Goal: Navigation & Orientation: Find specific page/section

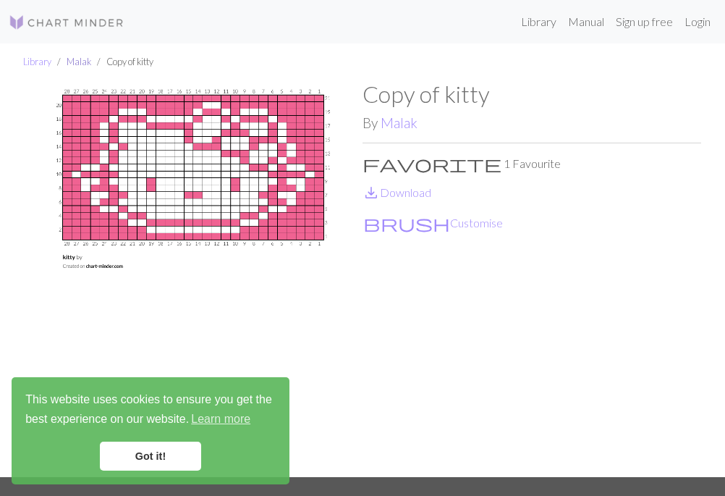
click at [75, 64] on link "Malak" at bounding box center [79, 62] width 25 height 12
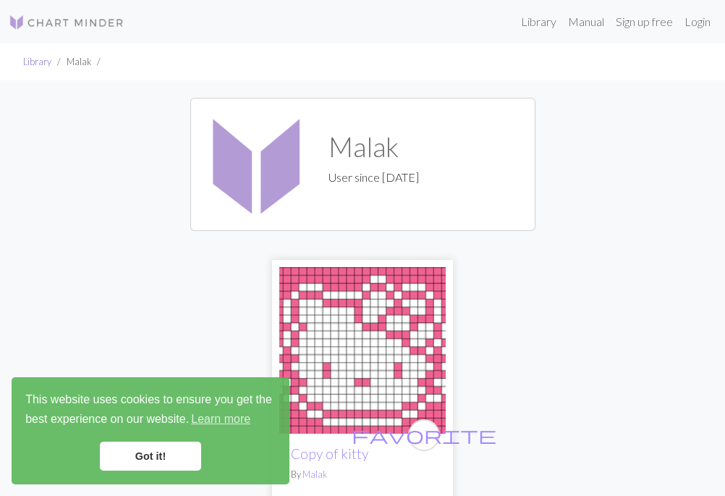
click at [43, 59] on link "Library" at bounding box center [37, 62] width 28 height 12
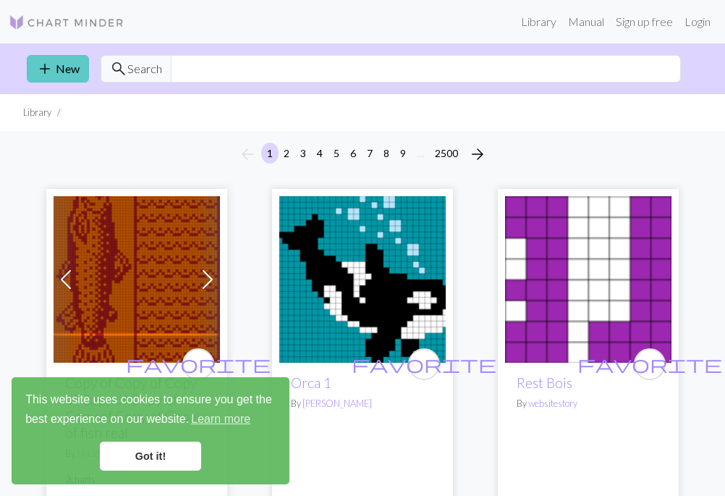
click at [69, 69] on link "add New" at bounding box center [58, 68] width 62 height 27
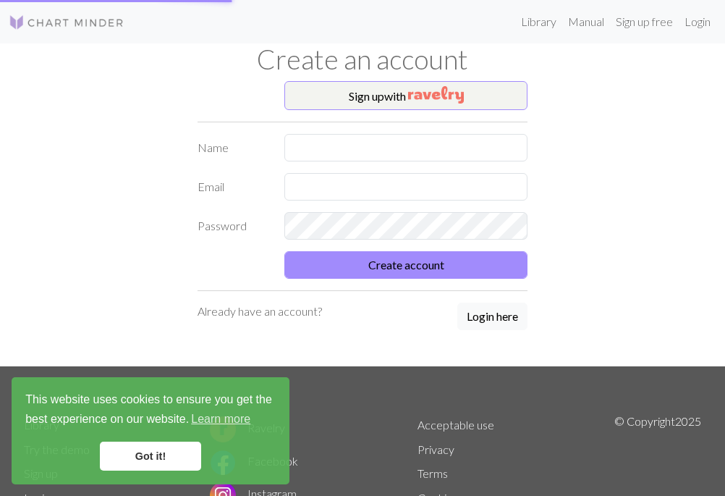
click at [171, 456] on link "Got it!" at bounding box center [150, 455] width 101 height 29
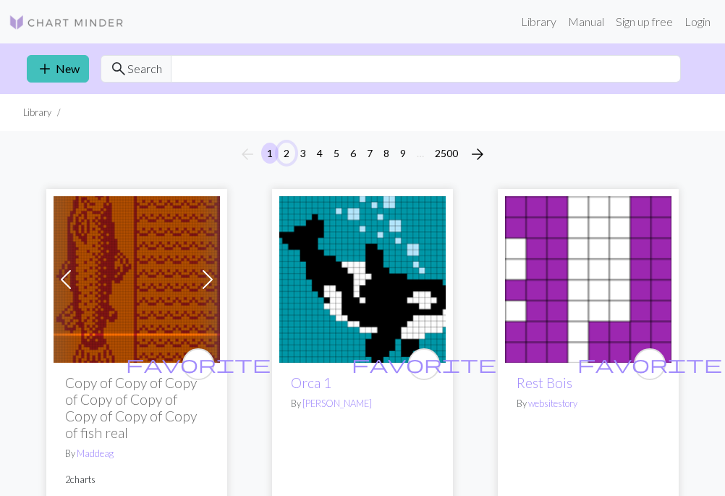
click at [290, 153] on button "2" at bounding box center [286, 153] width 17 height 21
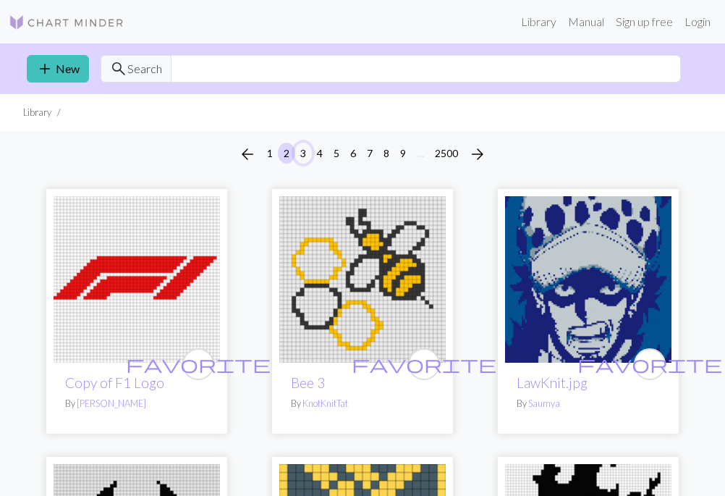
click at [305, 151] on button "3" at bounding box center [302, 153] width 17 height 21
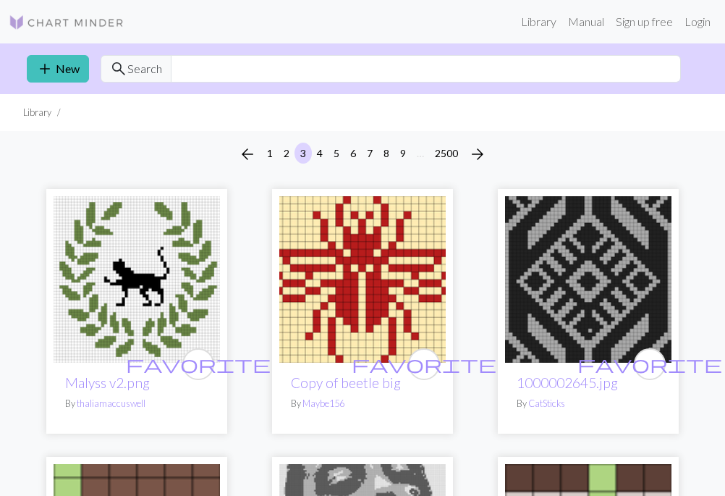
click at [155, 62] on span "Search" at bounding box center [144, 68] width 35 height 17
click at [318, 153] on button "4" at bounding box center [319, 153] width 17 height 21
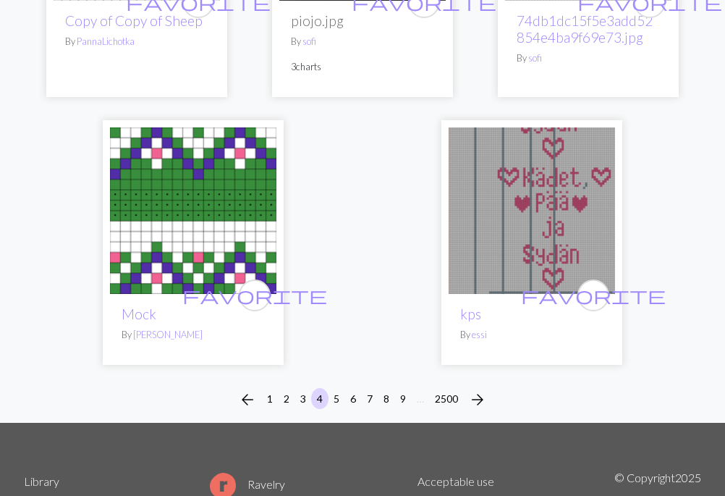
scroll to position [4869, 0]
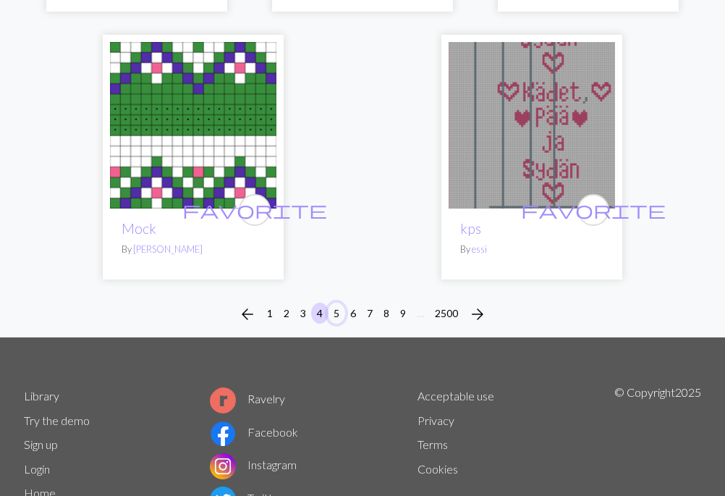
click at [339, 302] on button "5" at bounding box center [336, 312] width 17 height 21
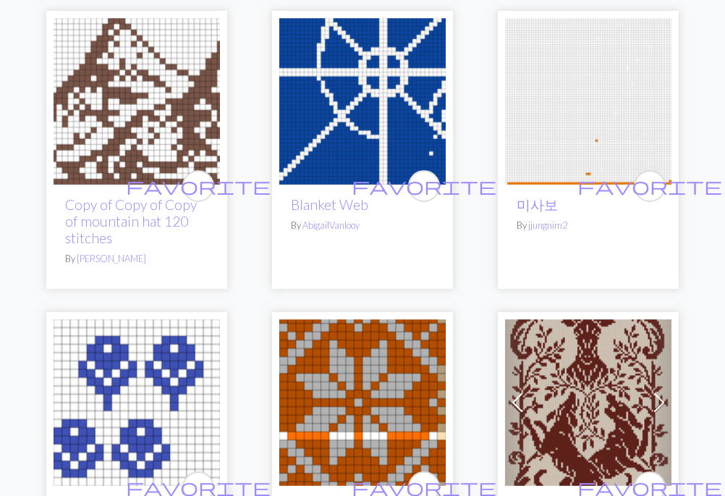
scroll to position [3090, 0]
